Goal: Task Accomplishment & Management: Use online tool/utility

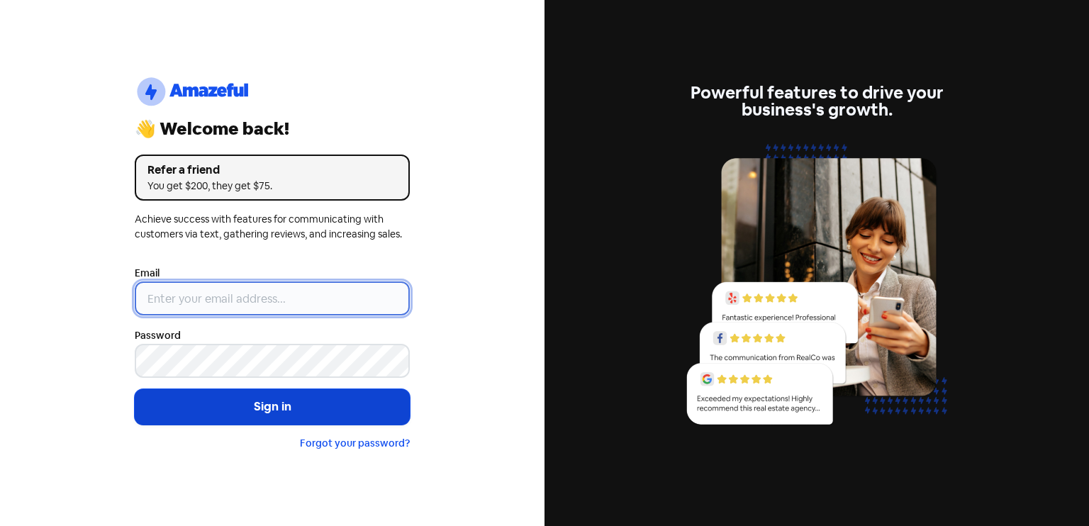
type input "[EMAIL_ADDRESS][DOMAIN_NAME]"
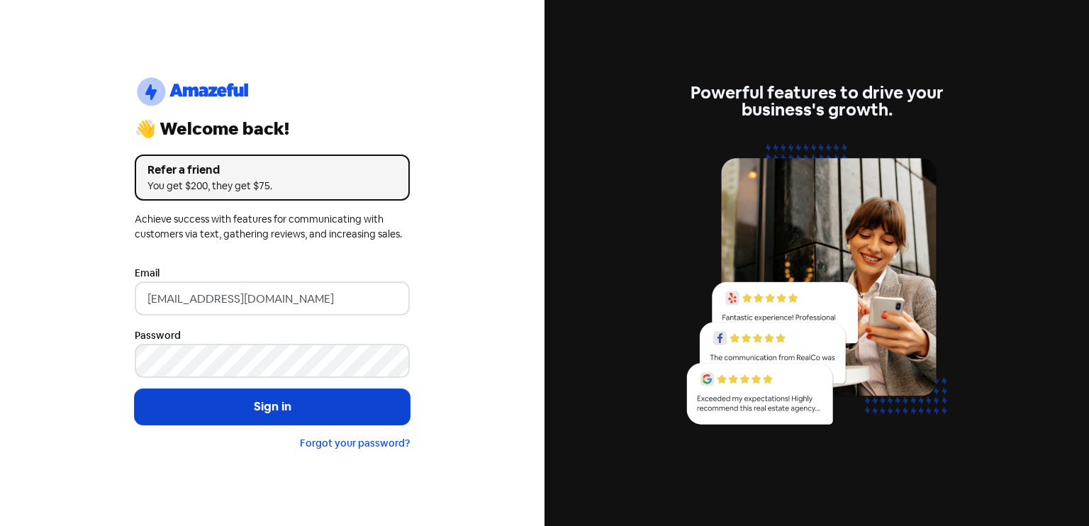
click at [268, 408] on button "Sign in" at bounding box center [272, 406] width 275 height 35
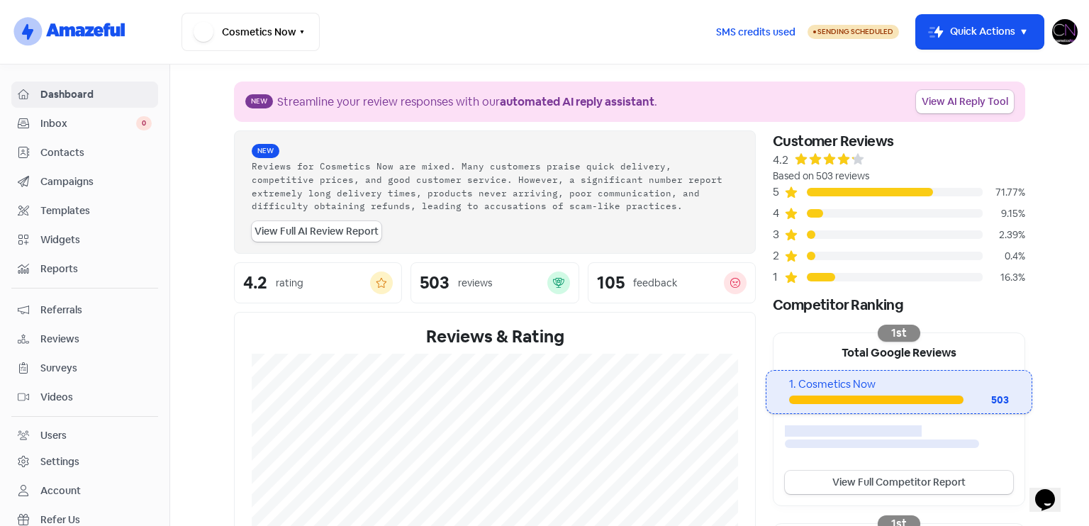
click at [79, 341] on span "Reviews" at bounding box center [95, 339] width 111 height 15
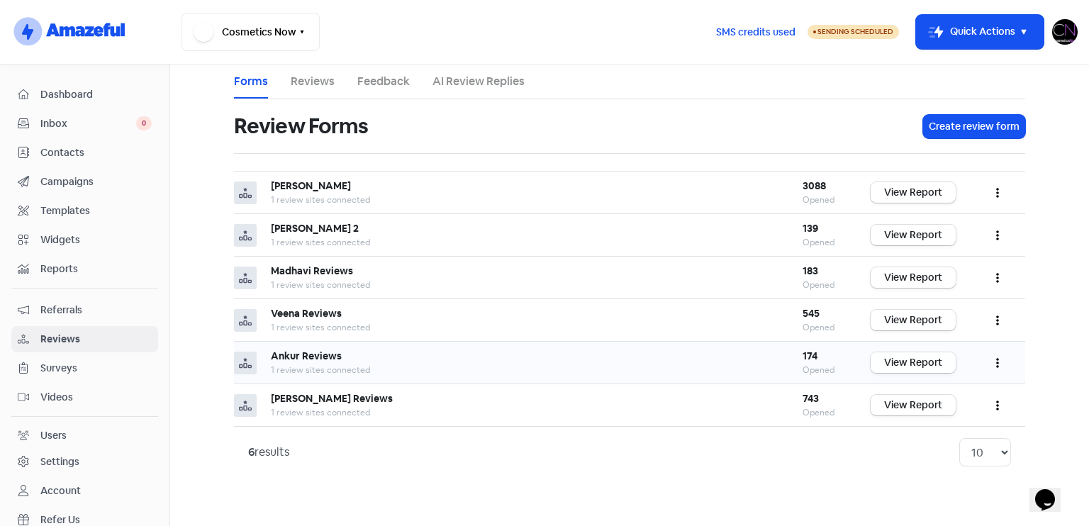
click at [925, 354] on link "View Report" at bounding box center [913, 362] width 85 height 21
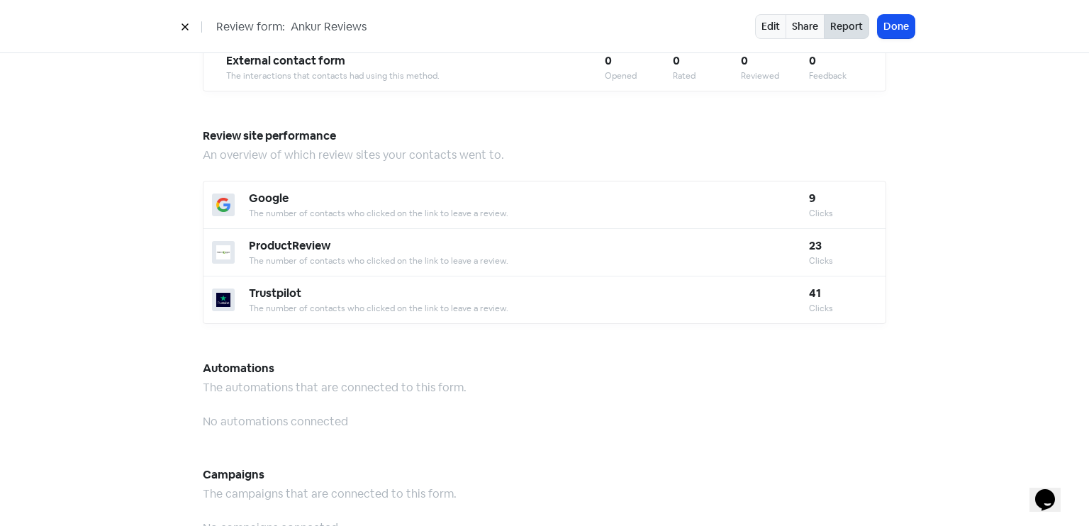
scroll to position [1242, 0]
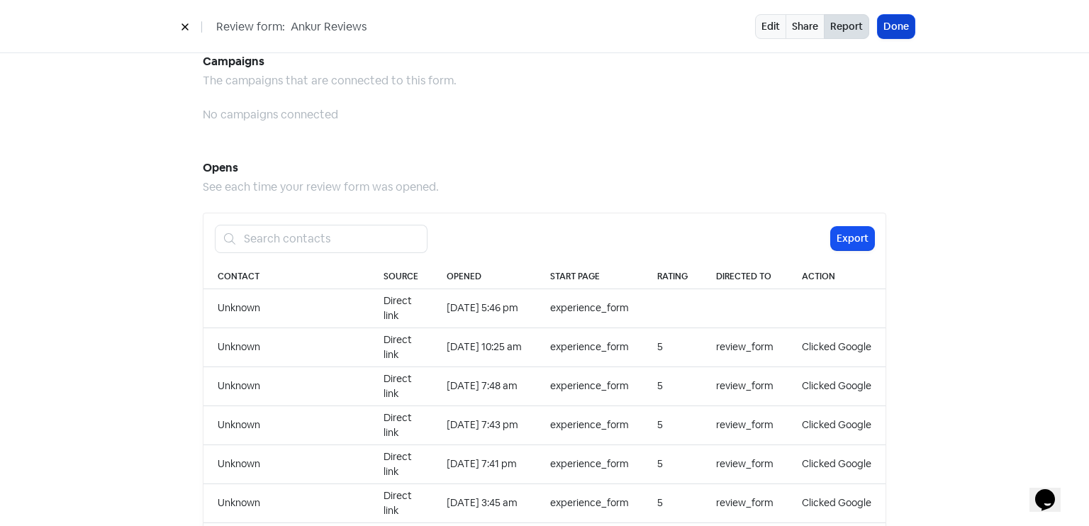
click at [903, 33] on button "Done" at bounding box center [896, 26] width 37 height 23
